Goal: Information Seeking & Learning: Learn about a topic

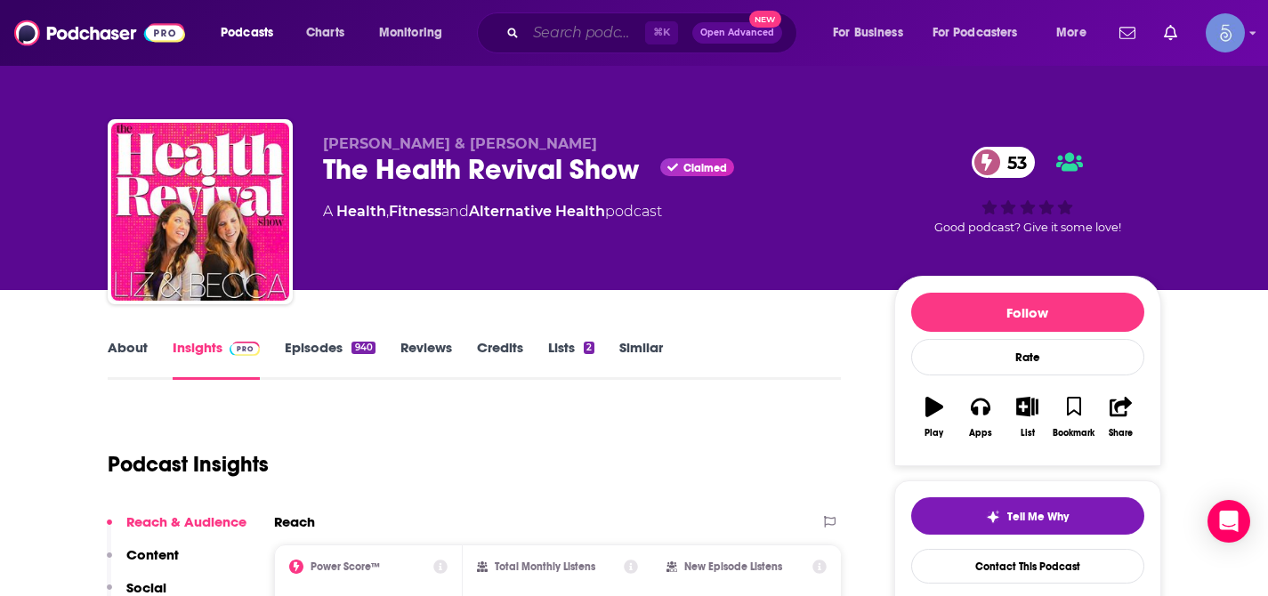
click at [569, 34] on input "Search podcasts, credits, & more..." at bounding box center [585, 33] width 119 height 28
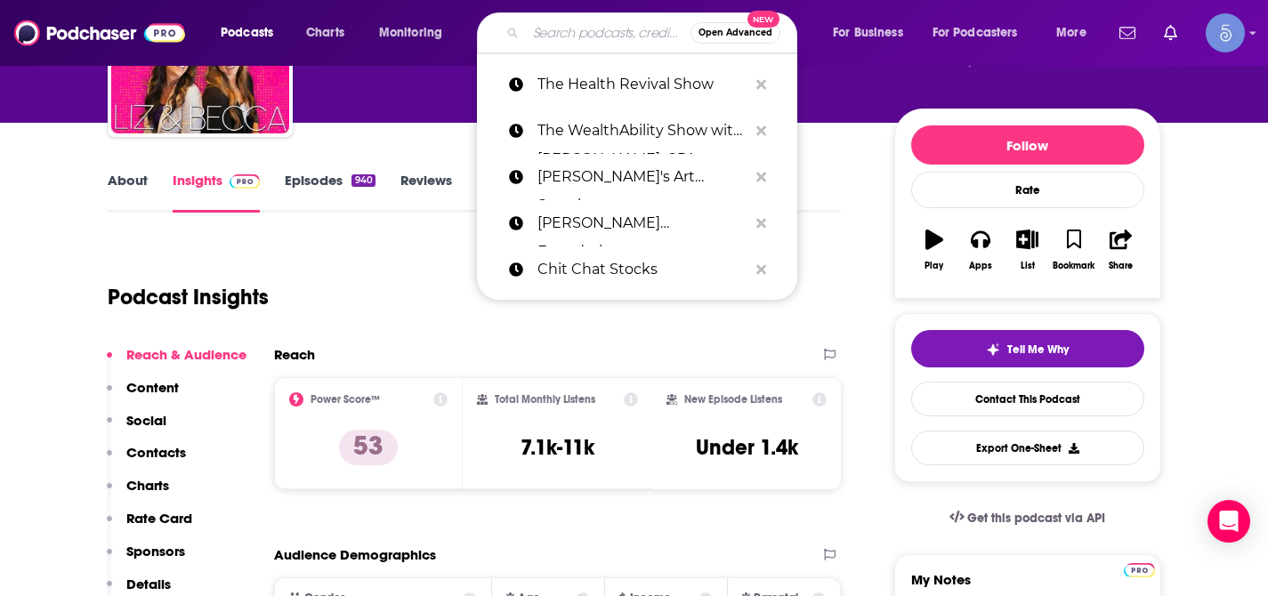
paste input "Find Your Cause Podcast"
type input "Find Your Cause Podcast"
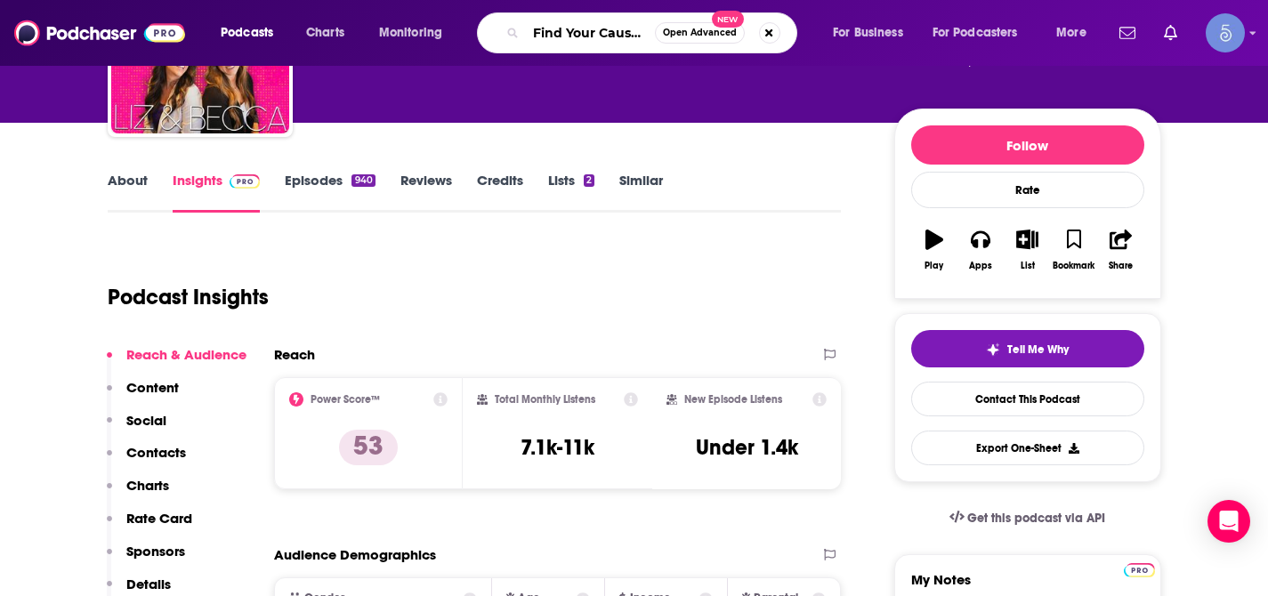
scroll to position [0, 49]
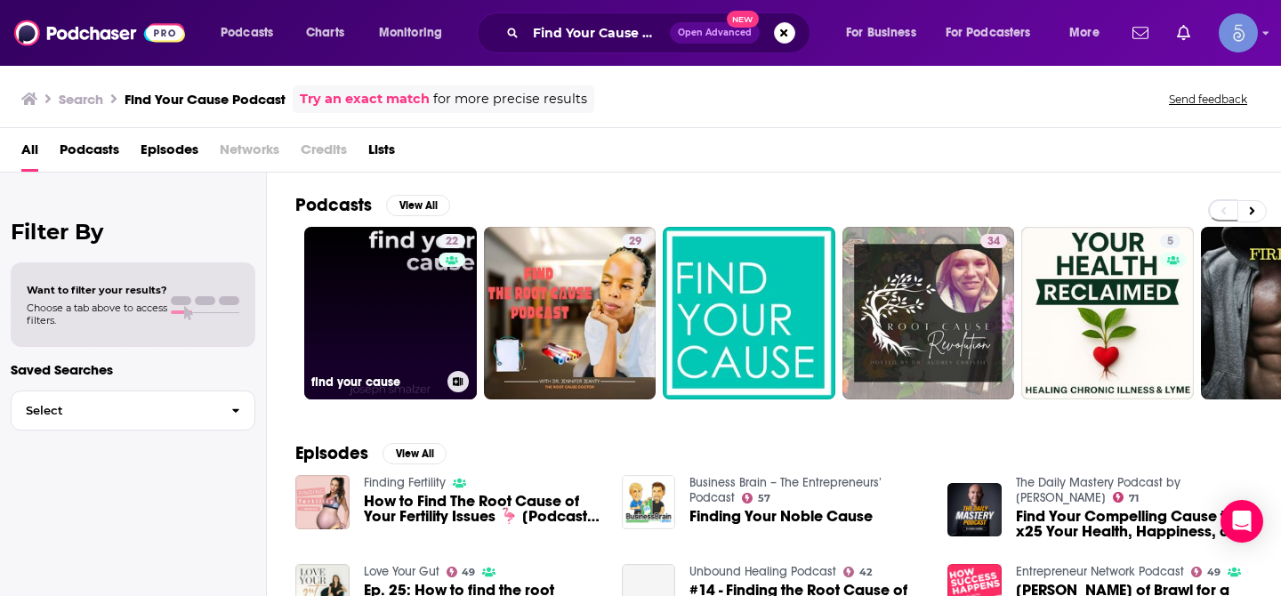
click at [380, 282] on link "22 find your cause" at bounding box center [390, 313] width 173 height 173
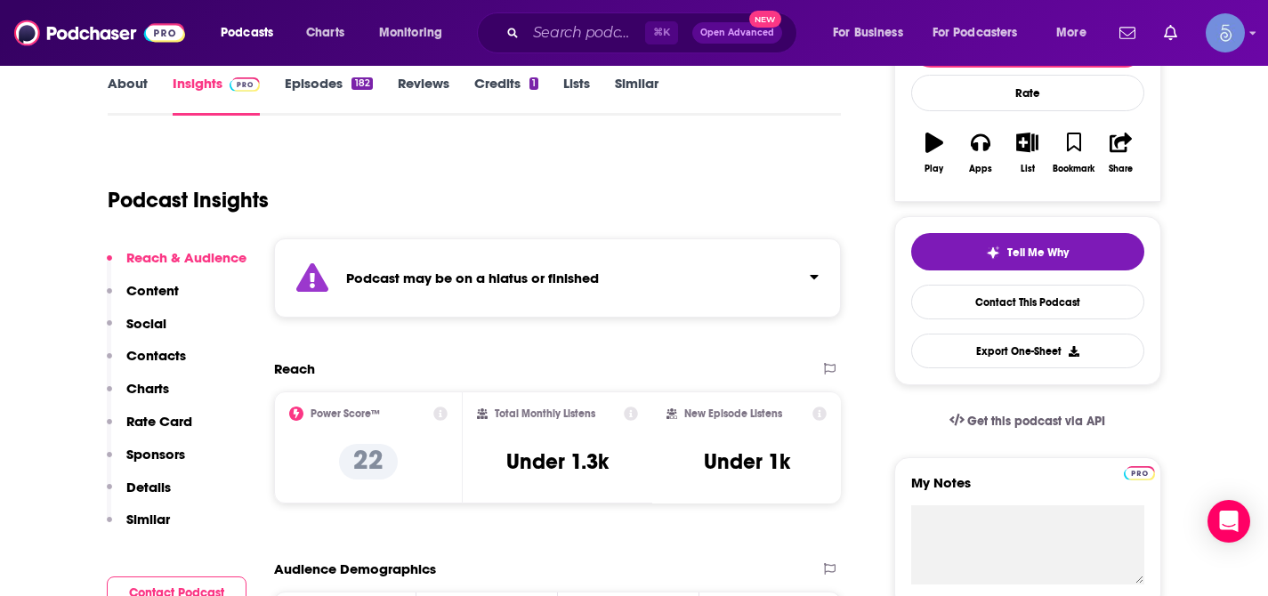
scroll to position [298, 0]
